Goal: Navigation & Orientation: Find specific page/section

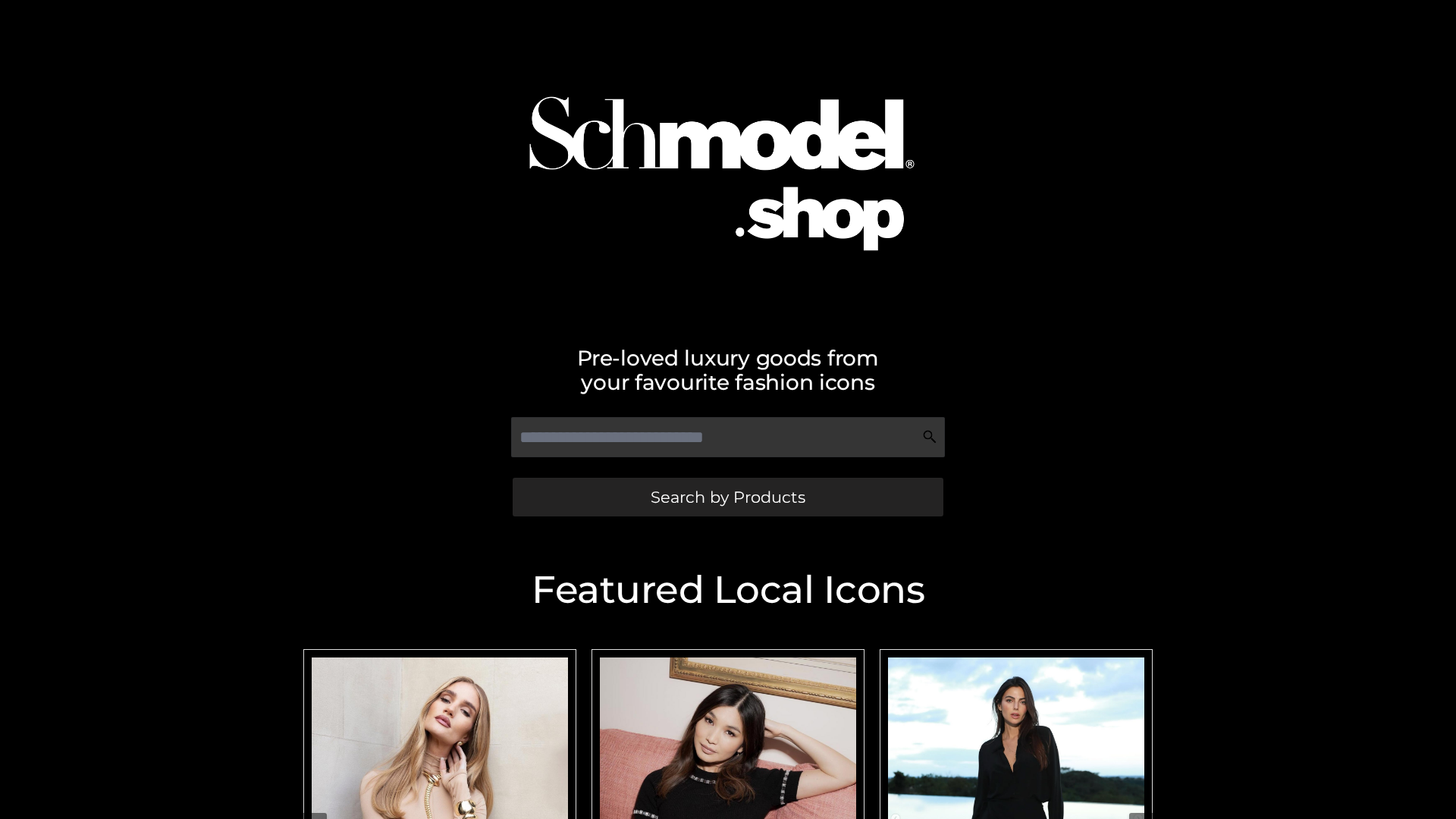
click at [727, 496] on span "Search by Products" at bounding box center [728, 496] width 154 height 16
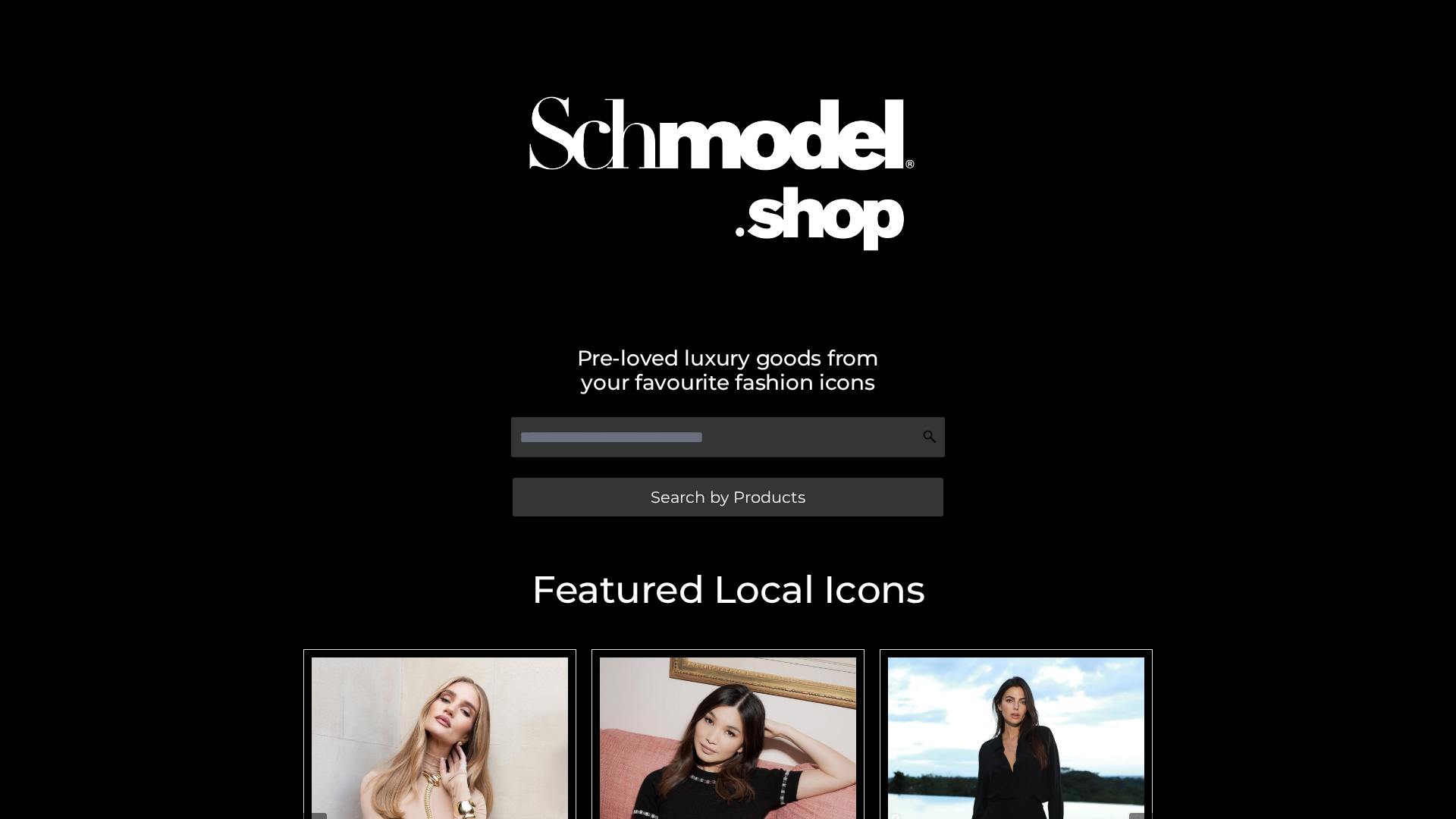
click at [727, 496] on span "Search by Products" at bounding box center [728, 496] width 154 height 16
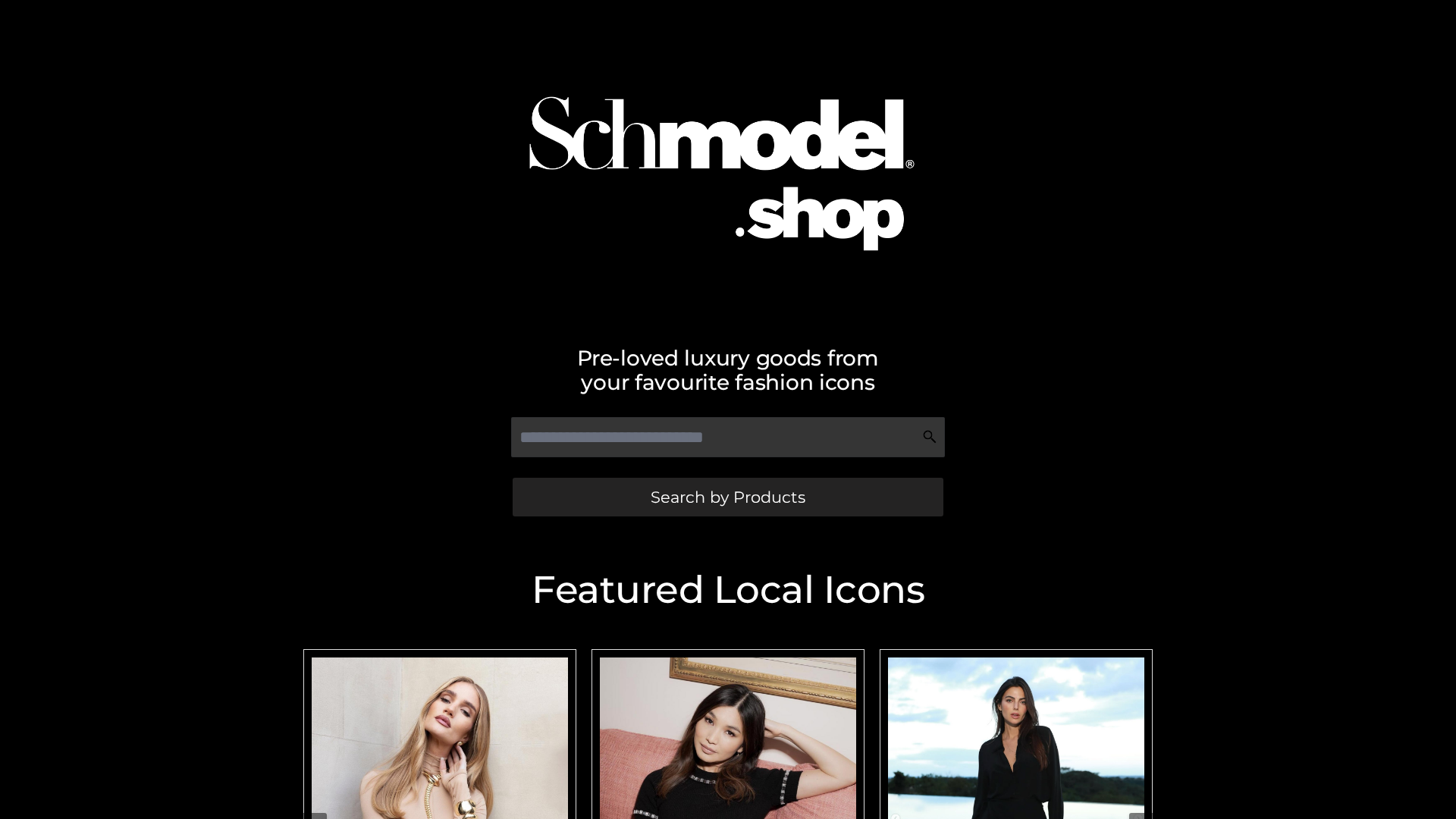
click at [727, 496] on span "Search by Products" at bounding box center [728, 496] width 154 height 16
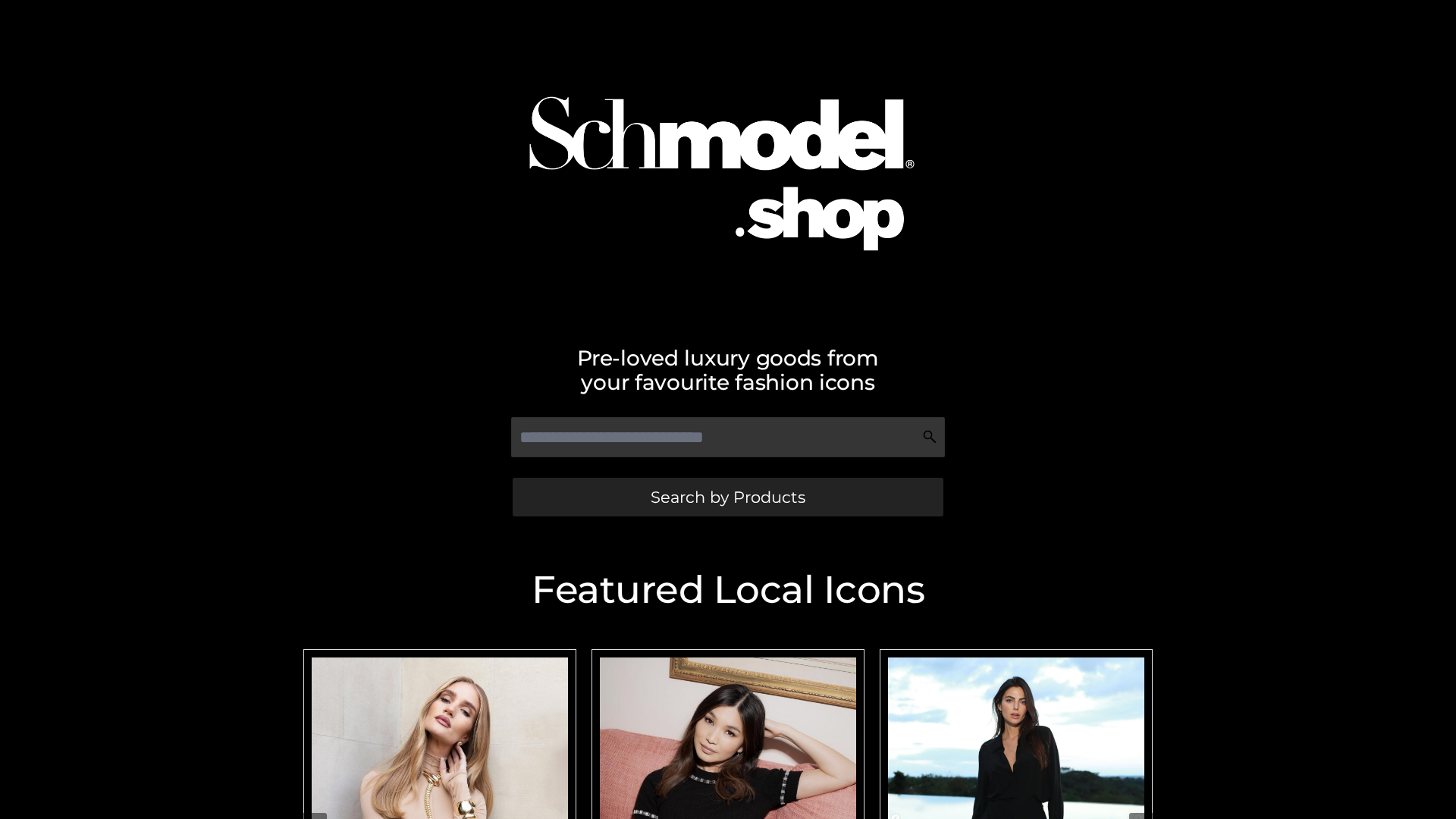
click at [727, 496] on span "Search by Products" at bounding box center [728, 496] width 154 height 16
